Goal: Task Accomplishment & Management: Complete application form

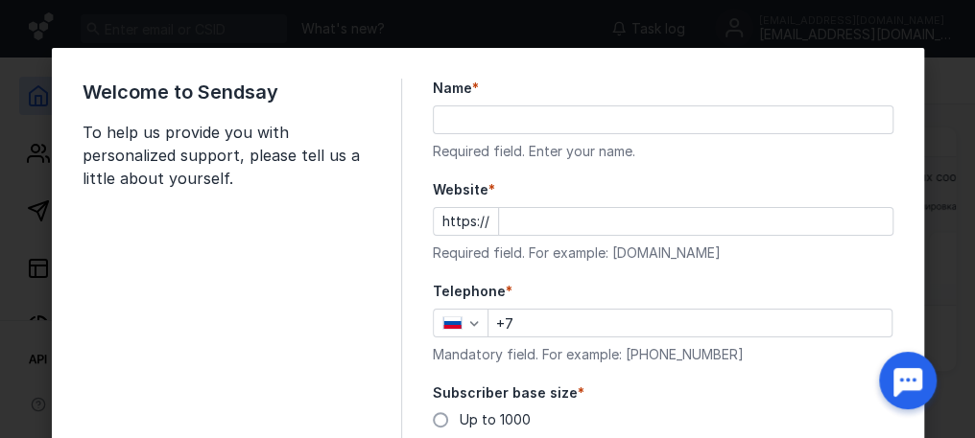
click at [318, 213] on div "Welcome to Sendsay To help us provide you with personalized support, please tel…" at bounding box center [241, 367] width 319 height 577
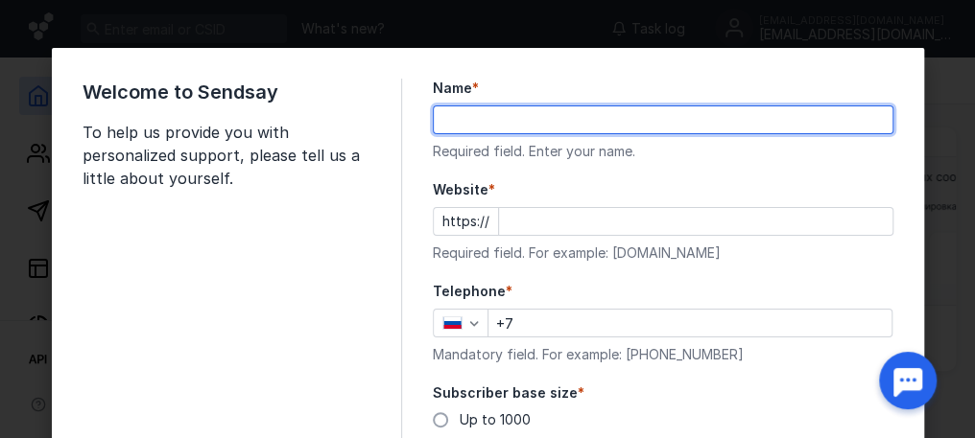
click at [536, 109] on input "Name *" at bounding box center [663, 119] width 458 height 27
type input "[PERSON_NAME]"
click at [510, 231] on input "Website *" at bounding box center [695, 221] width 393 height 27
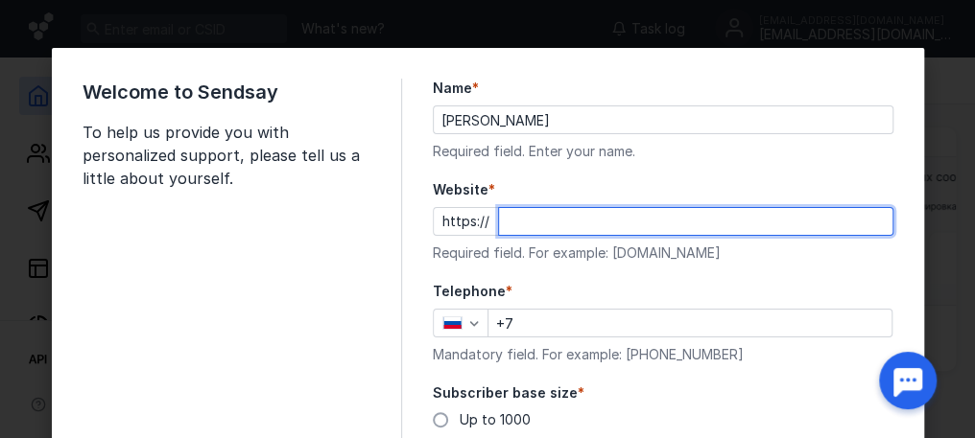
paste input "[DOMAIN_NAME][URL]"
type input "[DOMAIN_NAME][URL]"
click at [531, 226] on input "[DOMAIN_NAME][URL]" at bounding box center [695, 221] width 393 height 27
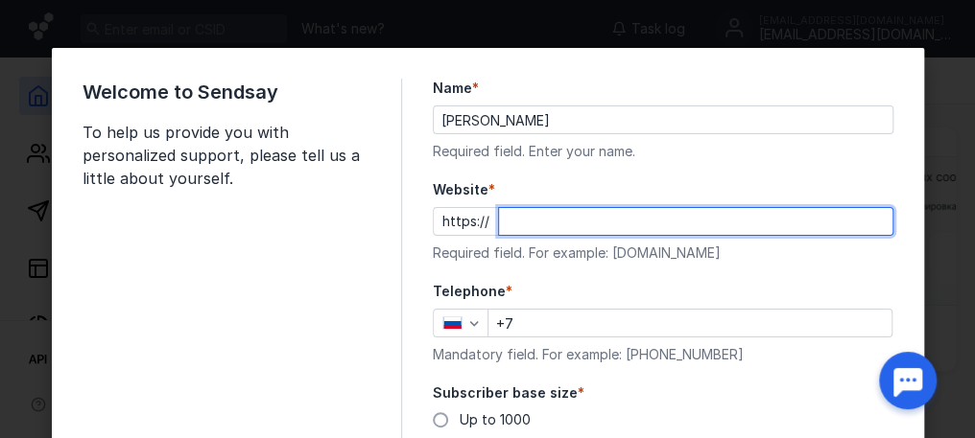
paste input "[DOMAIN_NAME][URL]"
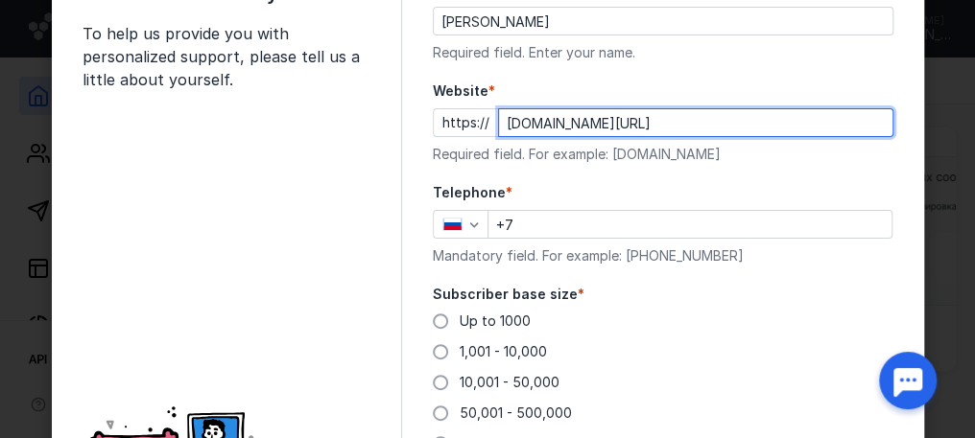
scroll to position [192, 0]
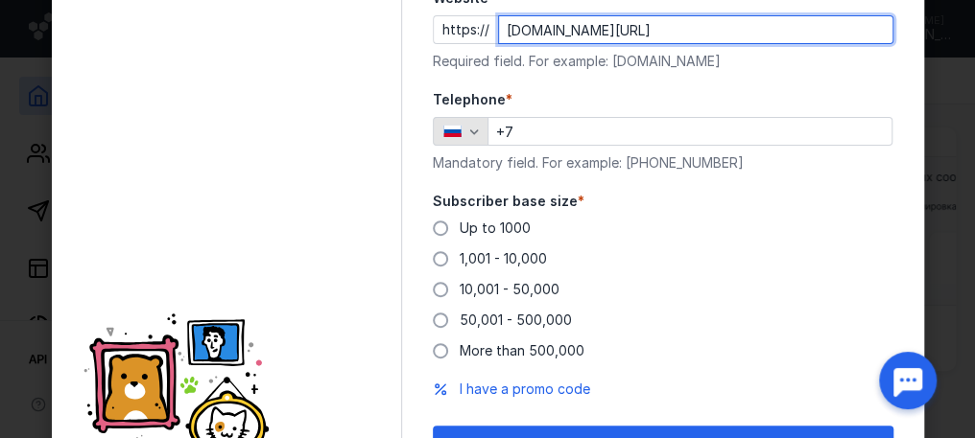
type input "[DOMAIN_NAME][URL]"
click at [469, 131] on icon "button" at bounding box center [473, 131] width 15 height 15
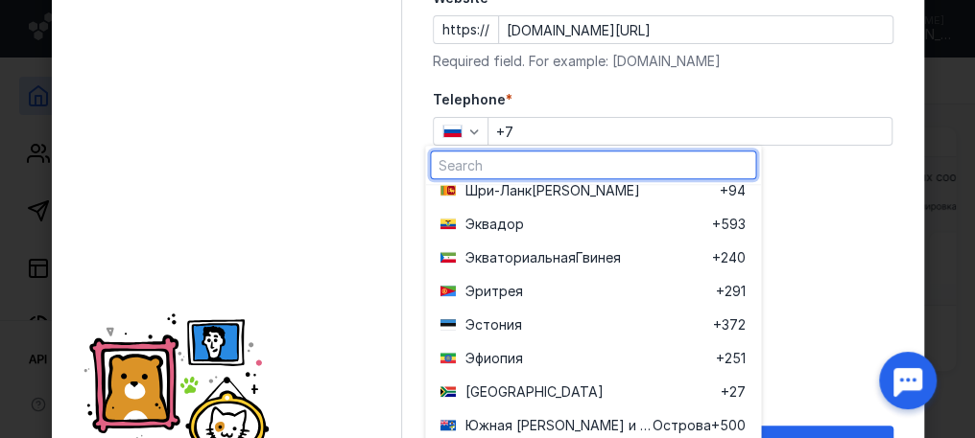
scroll to position [8111, 0]
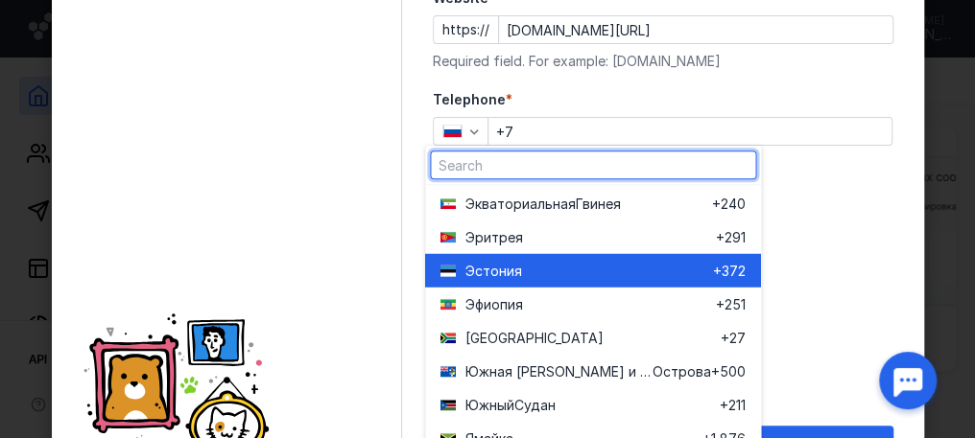
click at [491, 274] on span "Эсто" at bounding box center [482, 270] width 34 height 19
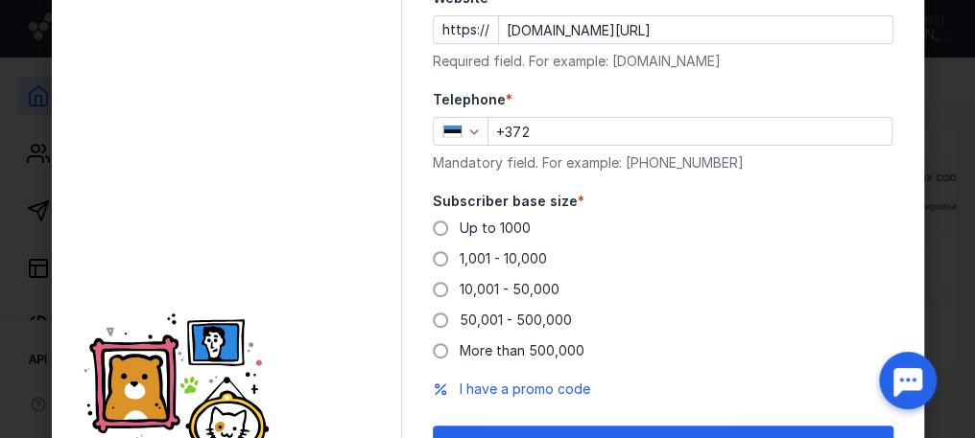
scroll to position [288, 0]
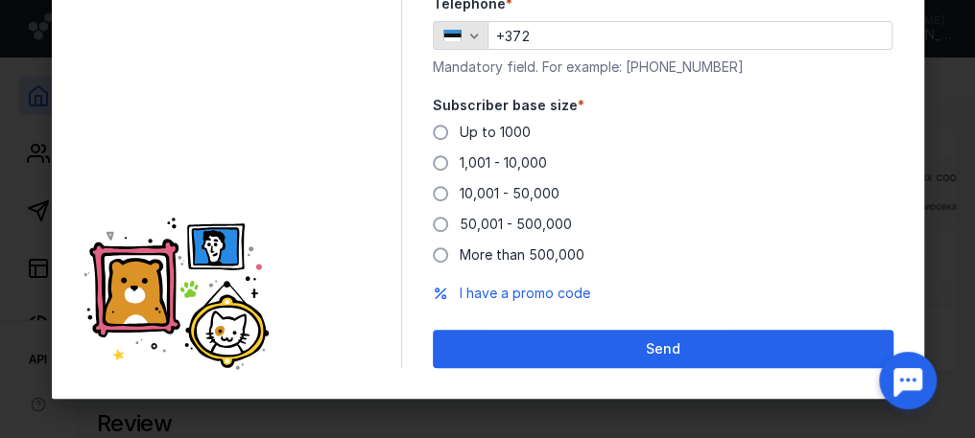
click at [466, 32] on icon "button" at bounding box center [473, 35] width 15 height 15
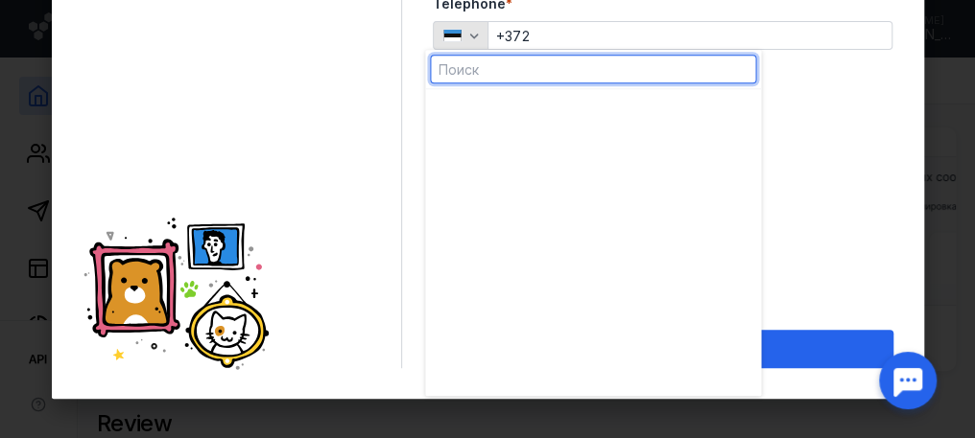
scroll to position [8042, 0]
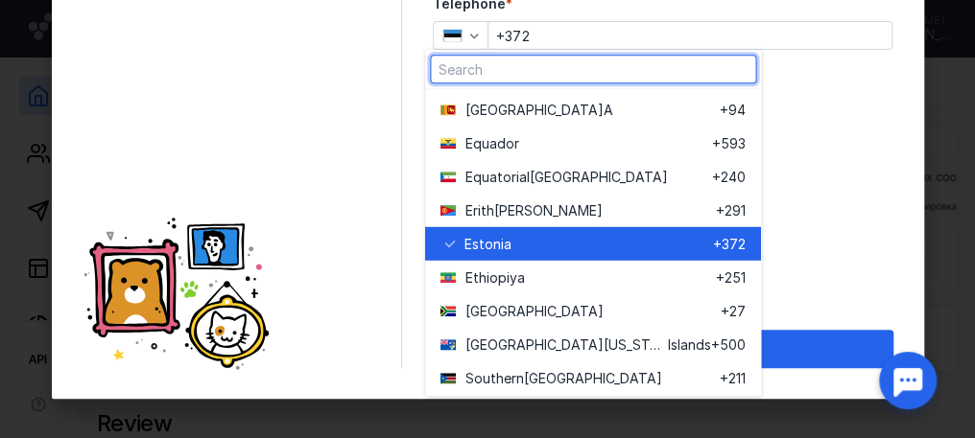
click at [511, 36] on input "+372" at bounding box center [689, 35] width 403 height 27
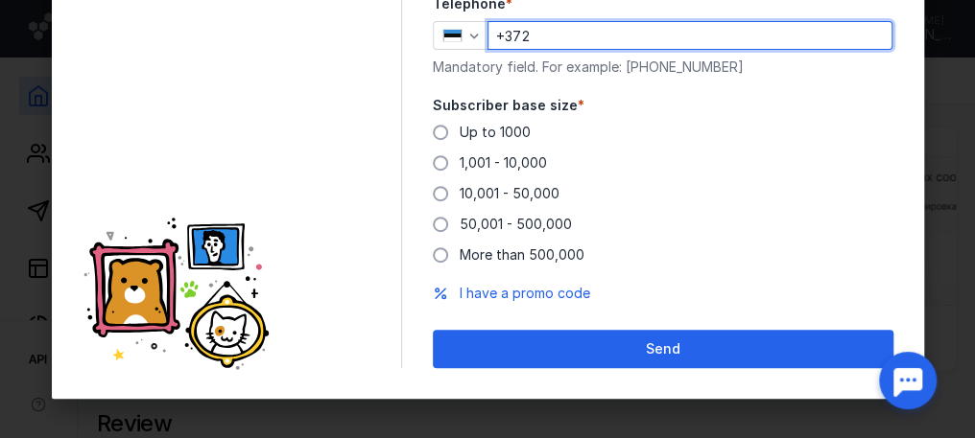
click at [511, 36] on input "+372" at bounding box center [689, 35] width 403 height 27
type input "+91"
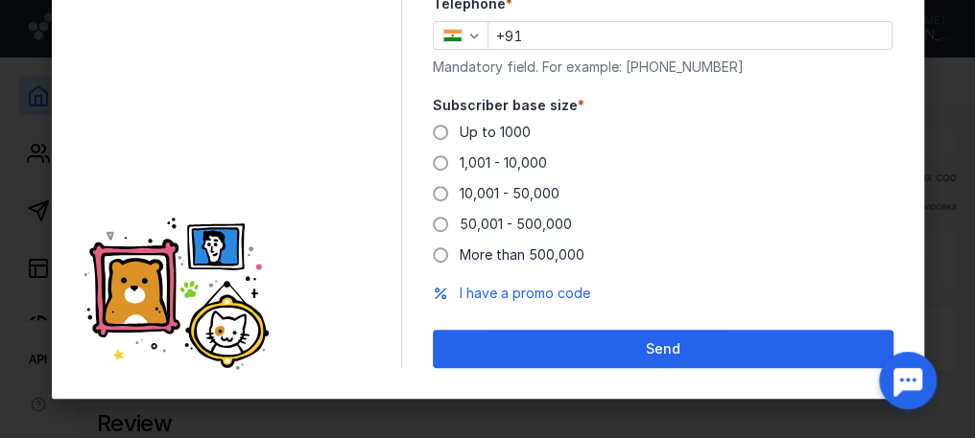
click at [792, 138] on div "Up to 1000 1,001 - 10,000 10,001 - 50,000 50,001 - 500,000 More than 500,000" at bounding box center [663, 194] width 460 height 142
click at [435, 154] on label "1,001 - 10,000" at bounding box center [490, 162] width 114 height 19
click at [0, 0] on input "1,001 - 10,000" at bounding box center [0, 0] width 0 height 0
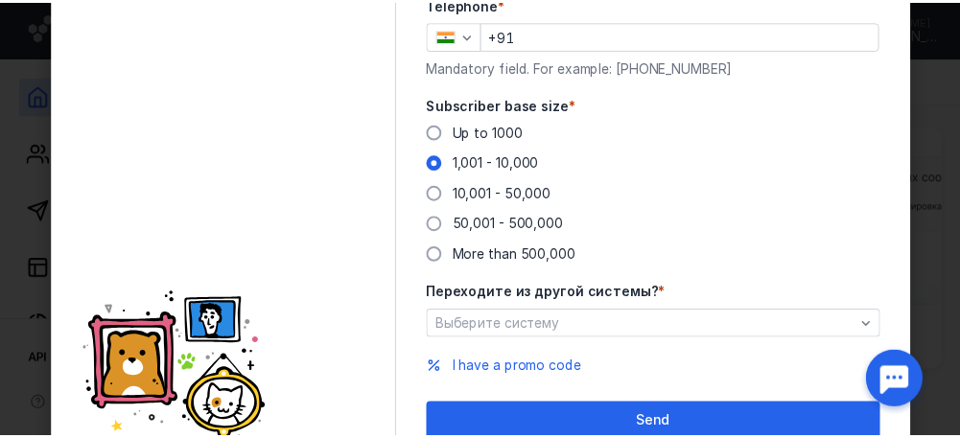
scroll to position [362, 0]
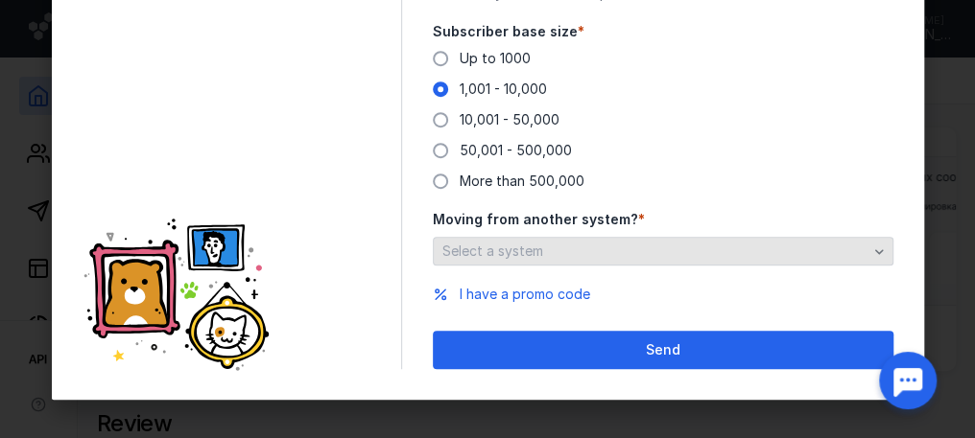
click at [477, 244] on font "Select a system" at bounding box center [492, 251] width 101 height 16
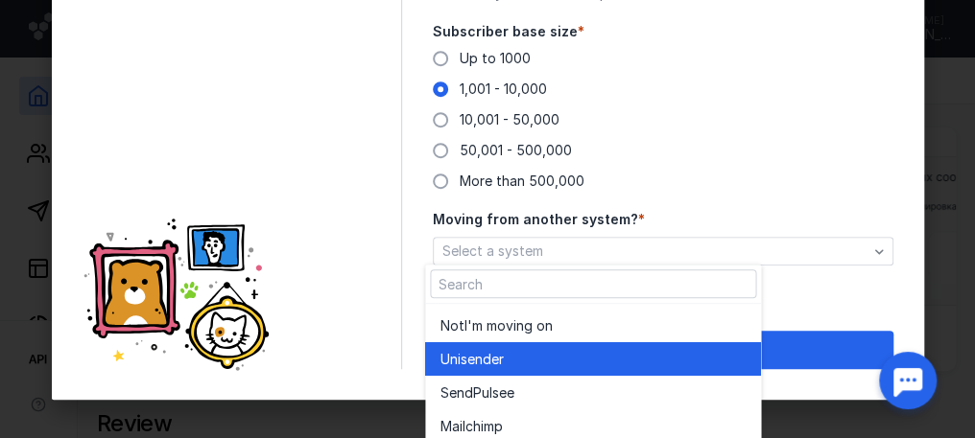
click at [502, 360] on font "r" at bounding box center [501, 359] width 5 height 16
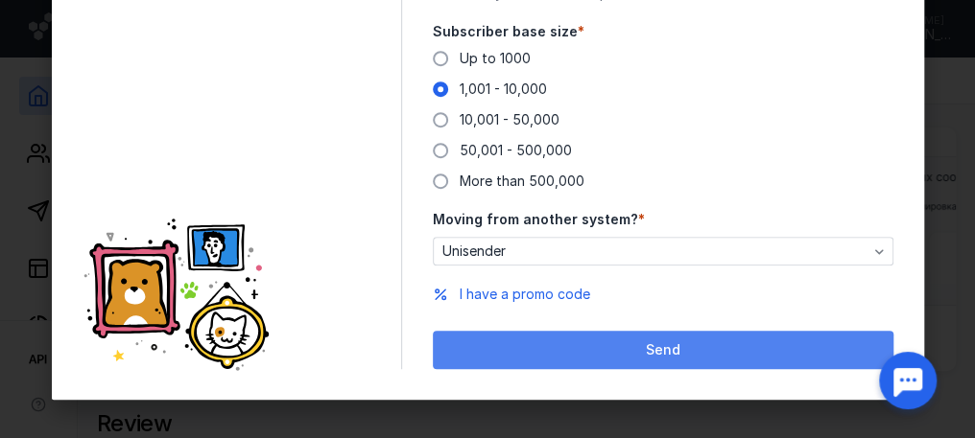
click at [635, 348] on div "Send" at bounding box center [662, 350] width 441 height 16
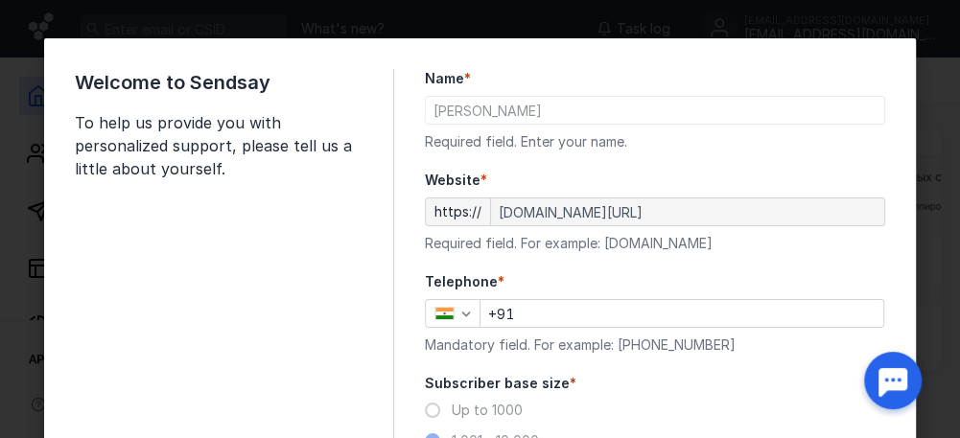
scroll to position [0, 0]
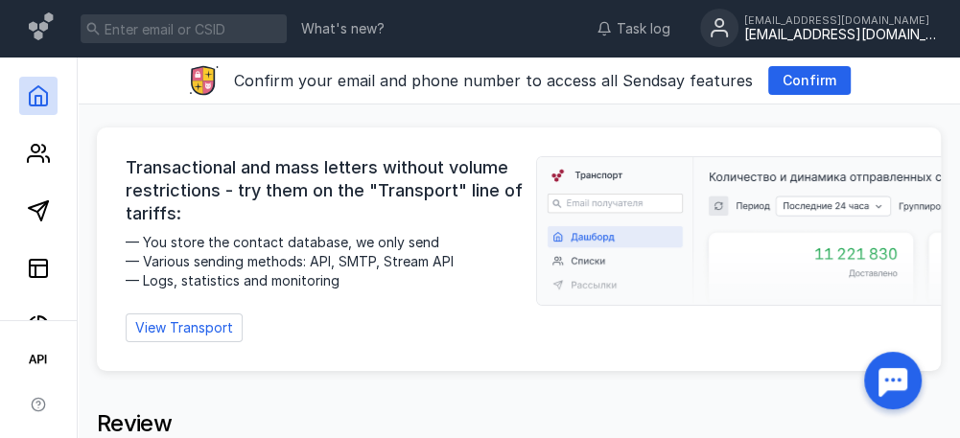
click at [791, 25] on font "[EMAIL_ADDRESS][DOMAIN_NAME]" at bounding box center [836, 19] width 185 height 13
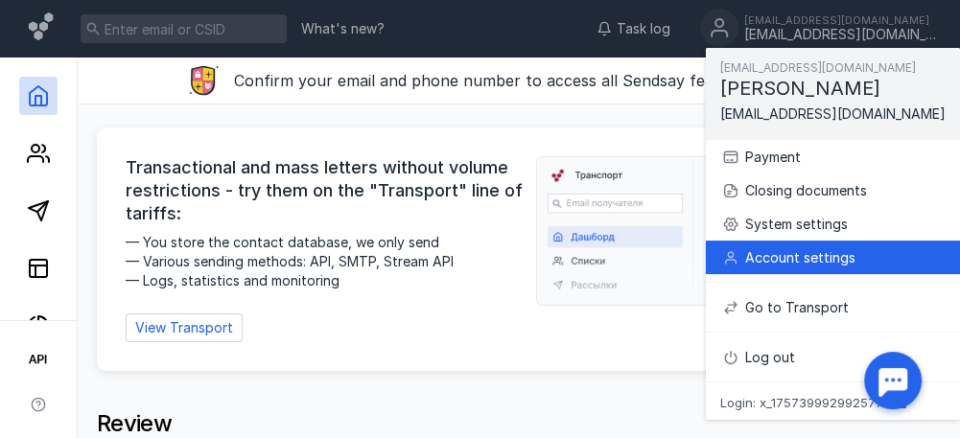
click at [815, 243] on div "Account settings" at bounding box center [832, 258] width 223 height 34
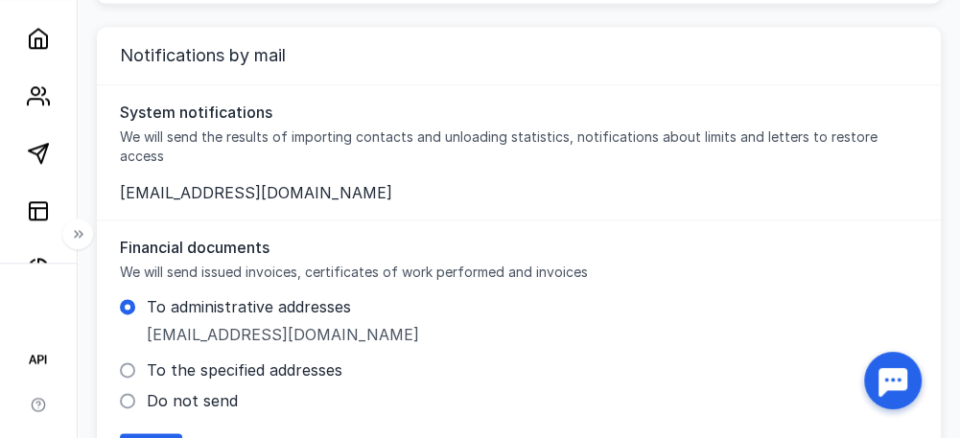
scroll to position [1275, 0]
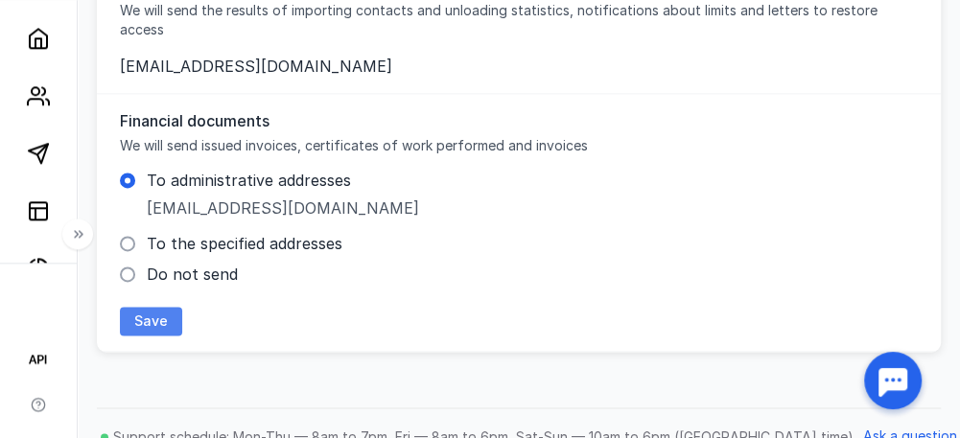
click at [155, 313] on font "Save" at bounding box center [151, 321] width 34 height 16
click at [30, 97] on icon at bounding box center [38, 95] width 23 height 23
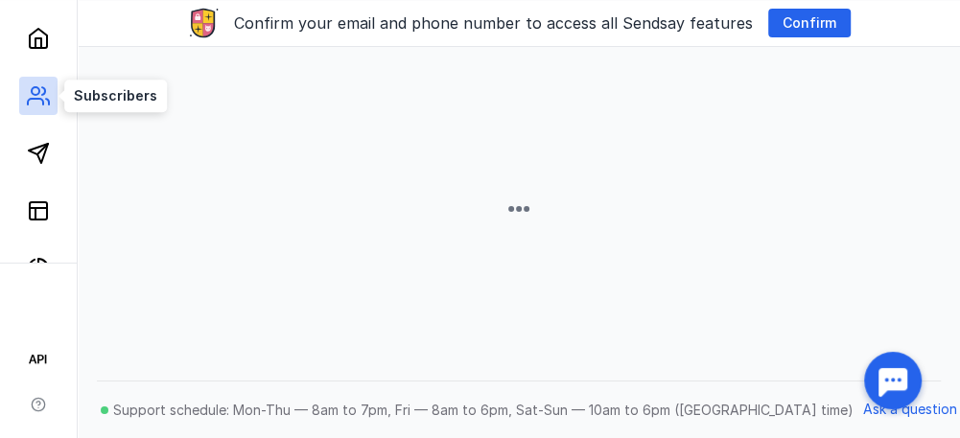
scroll to position [57, 0]
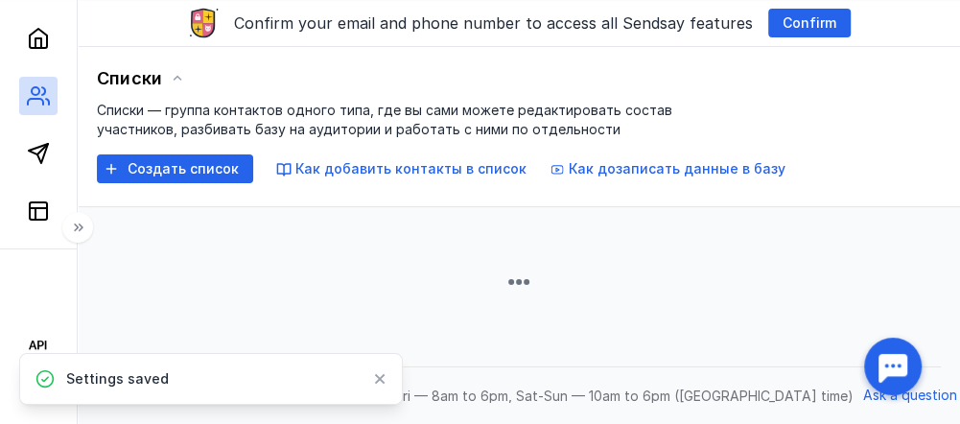
click at [144, 265] on h5 "Источники" at bounding box center [139, 272] width 77 height 14
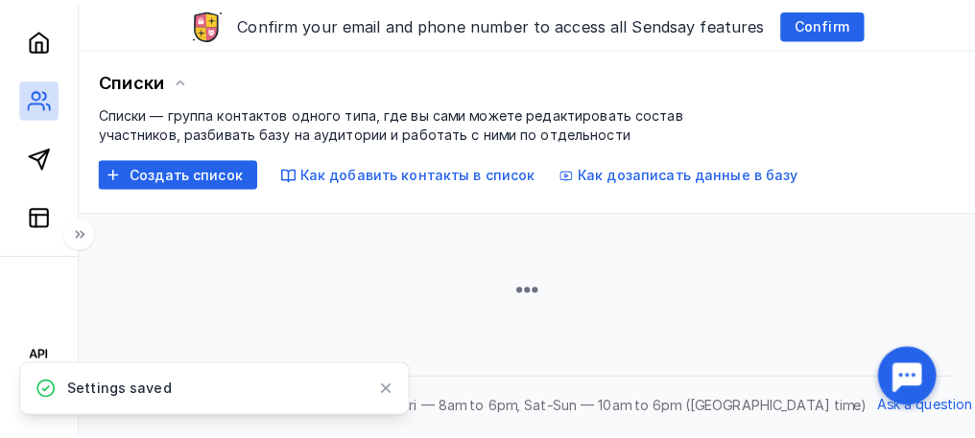
scroll to position [57, 0]
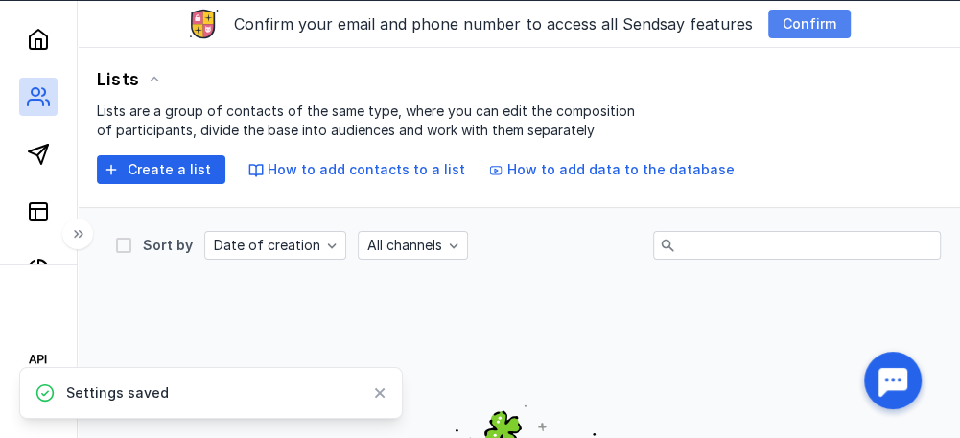
click at [832, 25] on font "Confirm" at bounding box center [810, 23] width 54 height 16
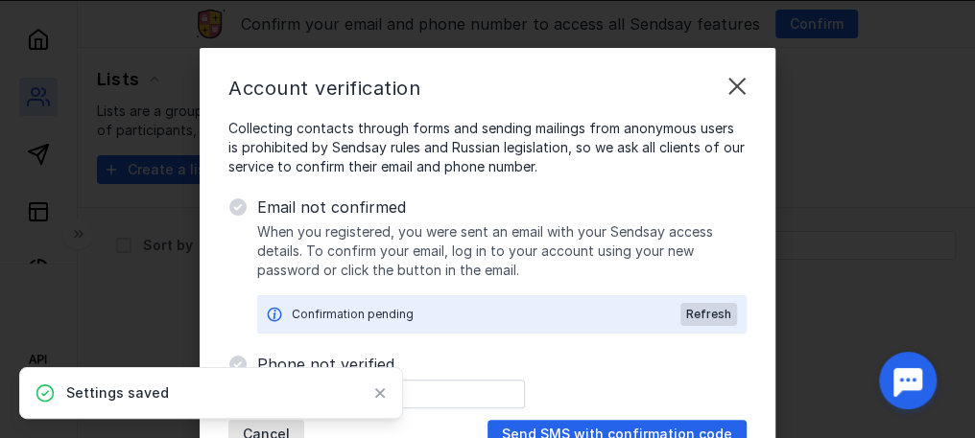
click at [380, 391] on icon at bounding box center [379, 393] width 13 height 15
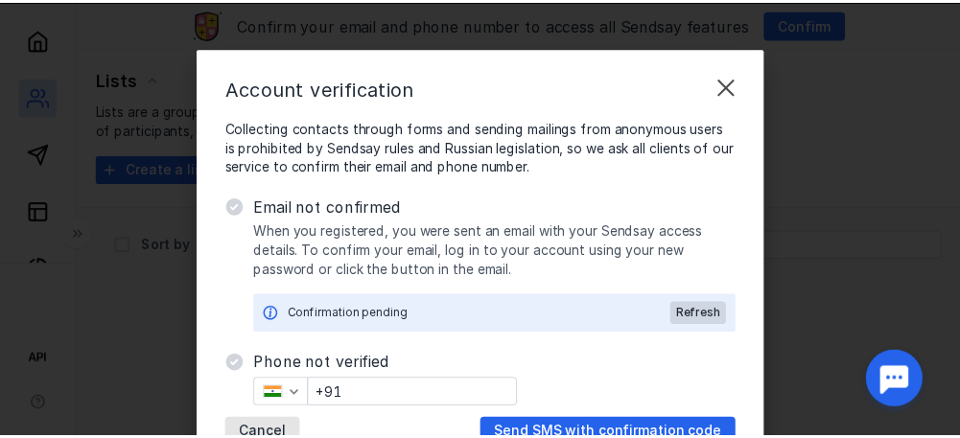
scroll to position [86, 0]
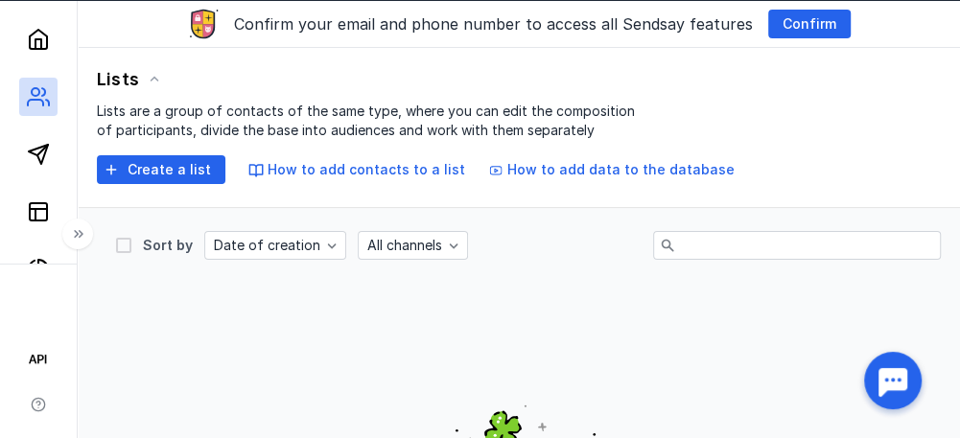
click at [84, 238] on icon at bounding box center [78, 234] width 15 height 15
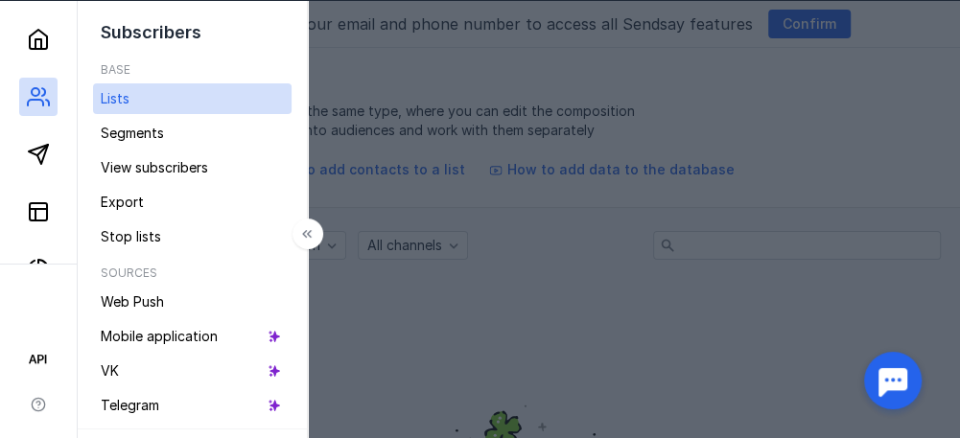
click at [315, 231] on icon at bounding box center [306, 234] width 15 height 15
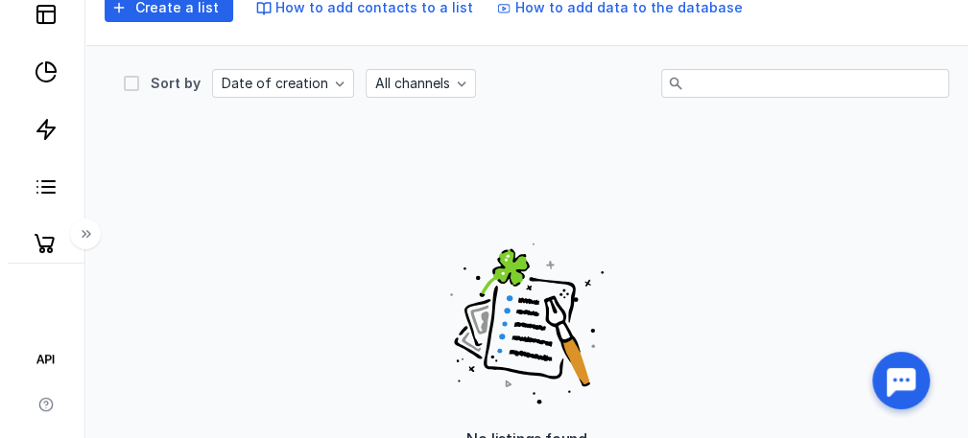
scroll to position [344, 0]
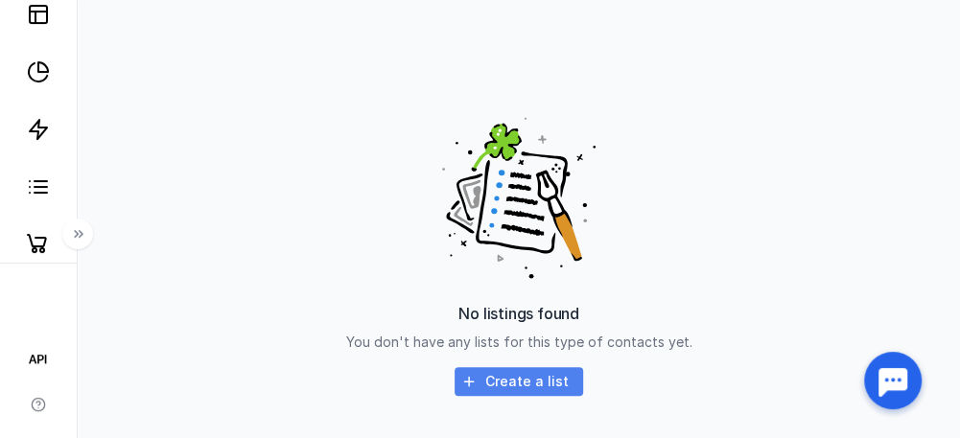
click at [499, 375] on font "Create a list" at bounding box center [526, 381] width 83 height 16
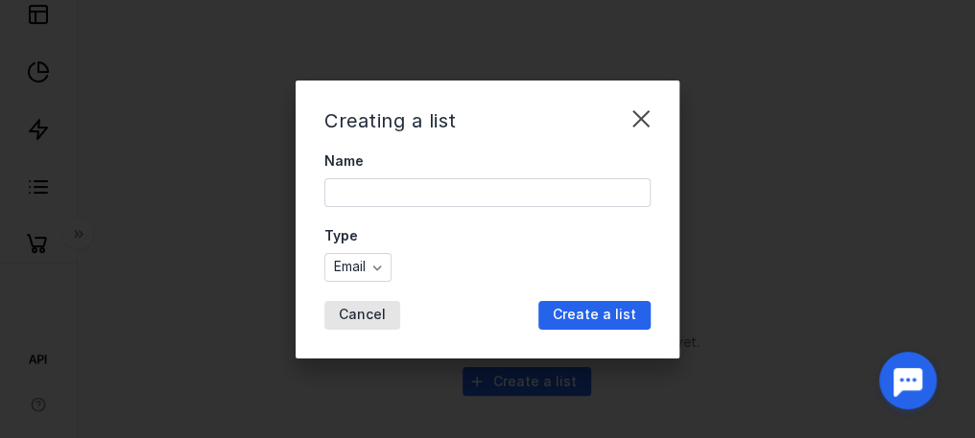
click at [410, 183] on input "Name" at bounding box center [487, 192] width 324 height 27
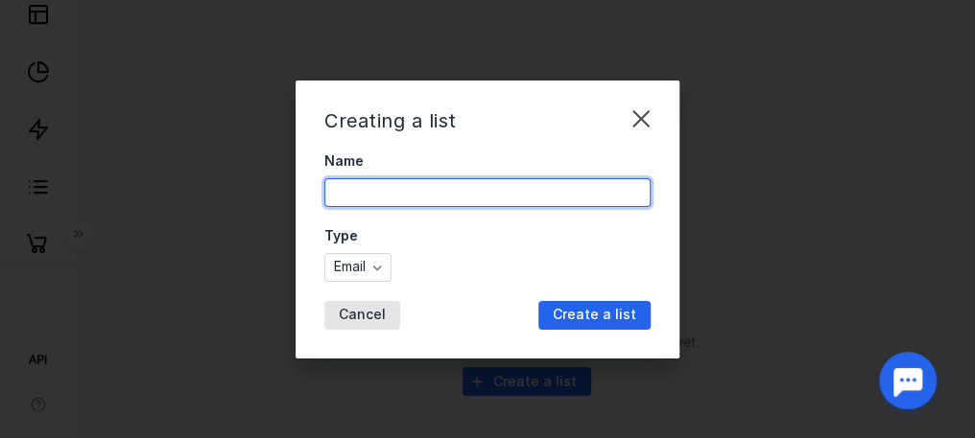
type input "[PERSON_NAME]"
click at [378, 281] on div "Email" at bounding box center [357, 267] width 67 height 29
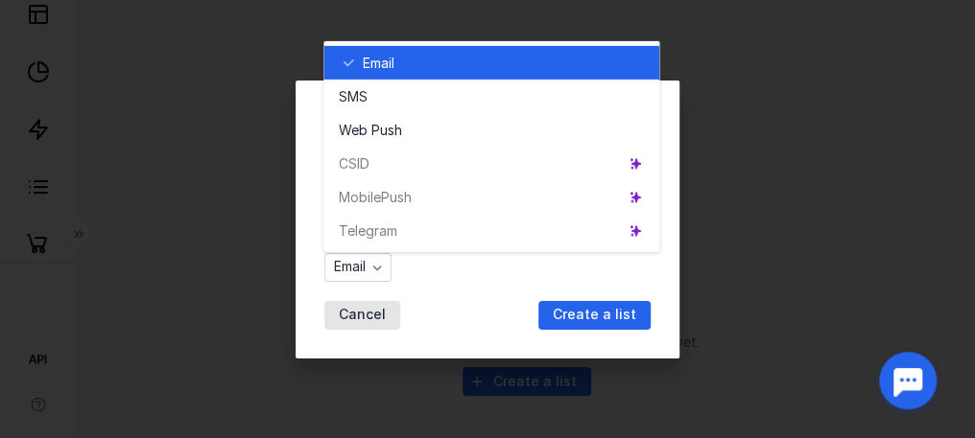
click at [411, 62] on div "Email" at bounding box center [503, 62] width 281 height 19
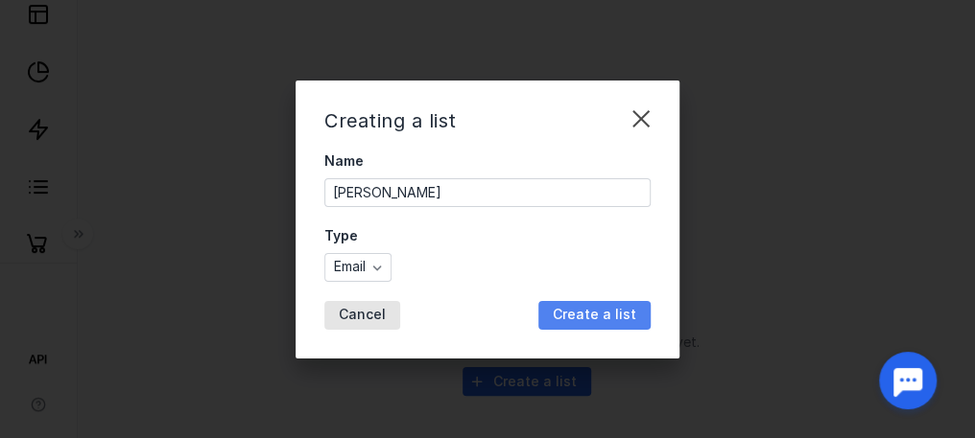
click at [600, 310] on font "Create a list" at bounding box center [593, 314] width 83 height 16
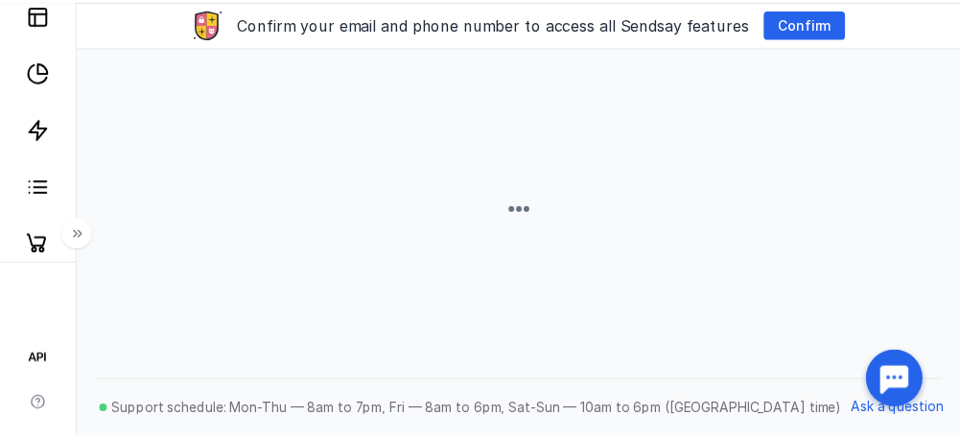
scroll to position [57, 0]
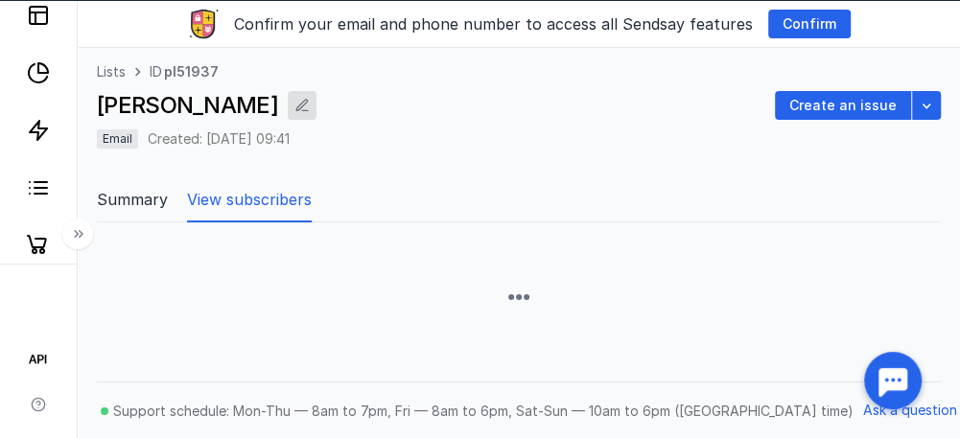
click at [294, 98] on icon "button" at bounding box center [301, 105] width 15 height 15
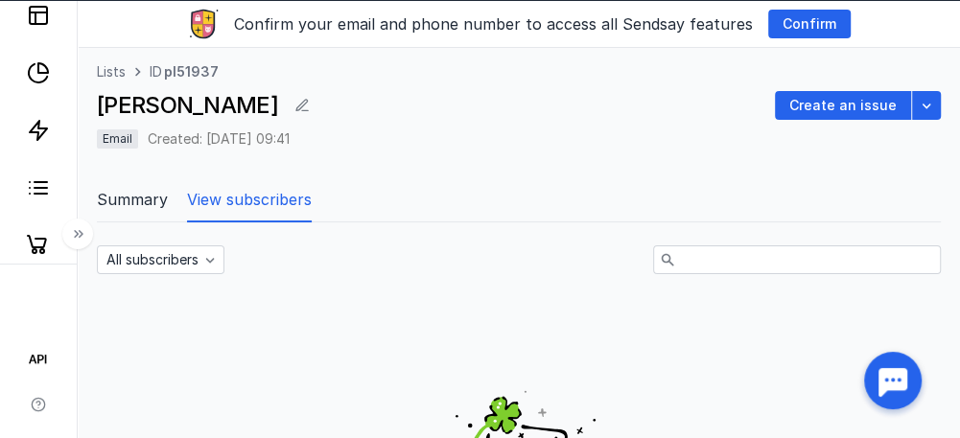
click at [132, 142] on font "Email" at bounding box center [118, 138] width 30 height 14
click at [877, 103] on font "Create an issue" at bounding box center [842, 105] width 107 height 16
